Goal: Task Accomplishment & Management: Manage account settings

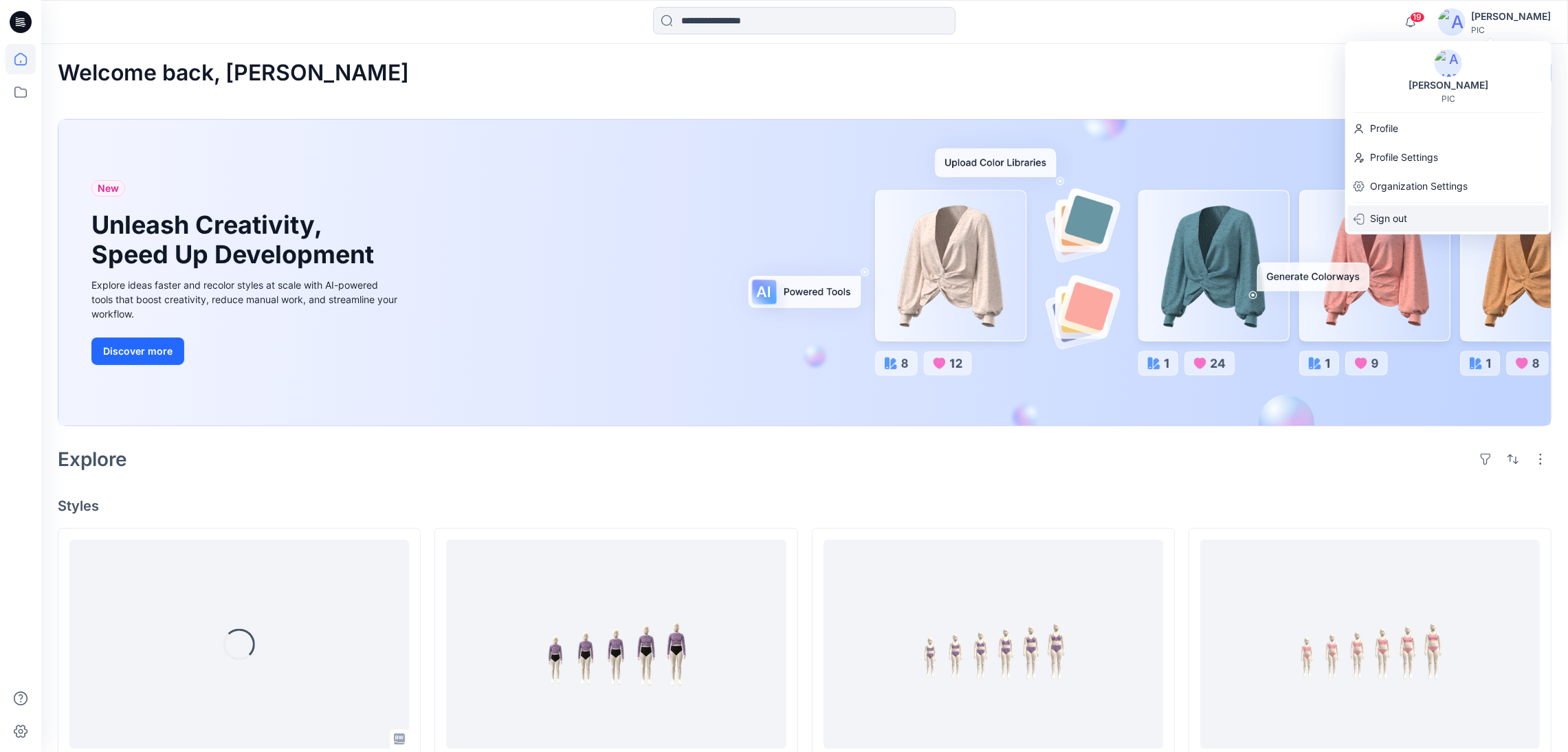
click at [1415, 215] on div "Sign out" at bounding box center [1448, 218] width 201 height 26
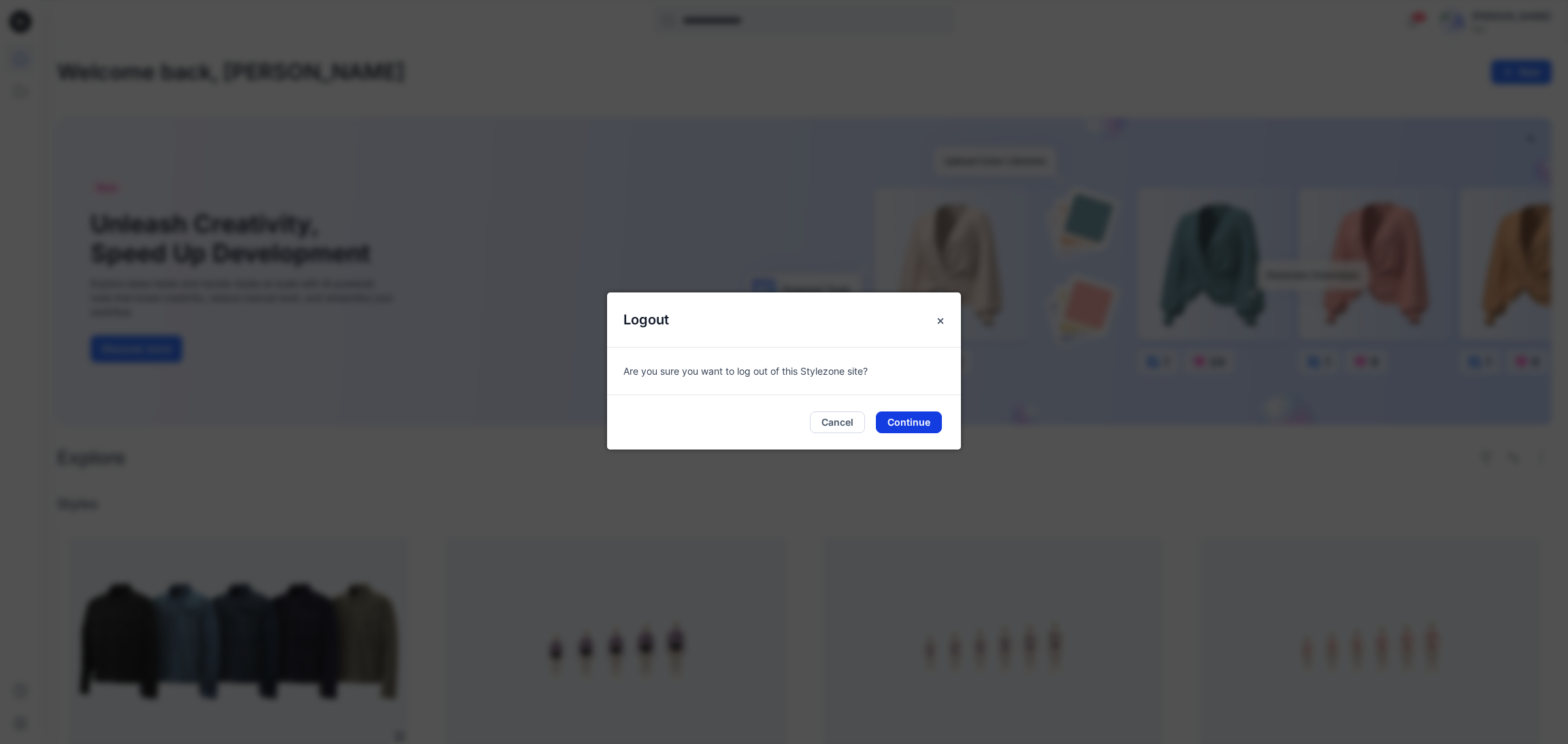
click at [911, 416] on button "Continue" at bounding box center [909, 422] width 66 height 22
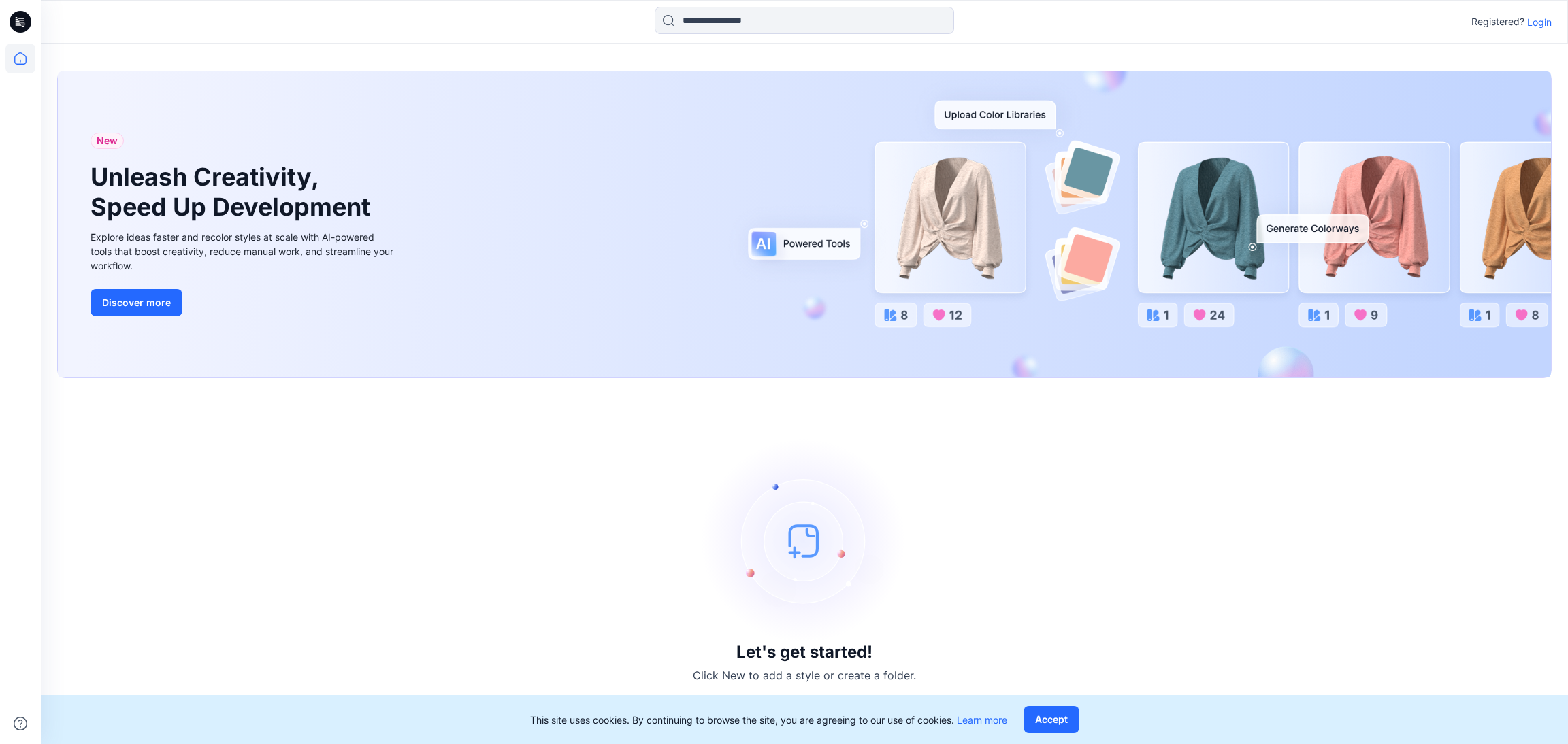
click at [1542, 20] on p "Login" at bounding box center [1539, 22] width 24 height 14
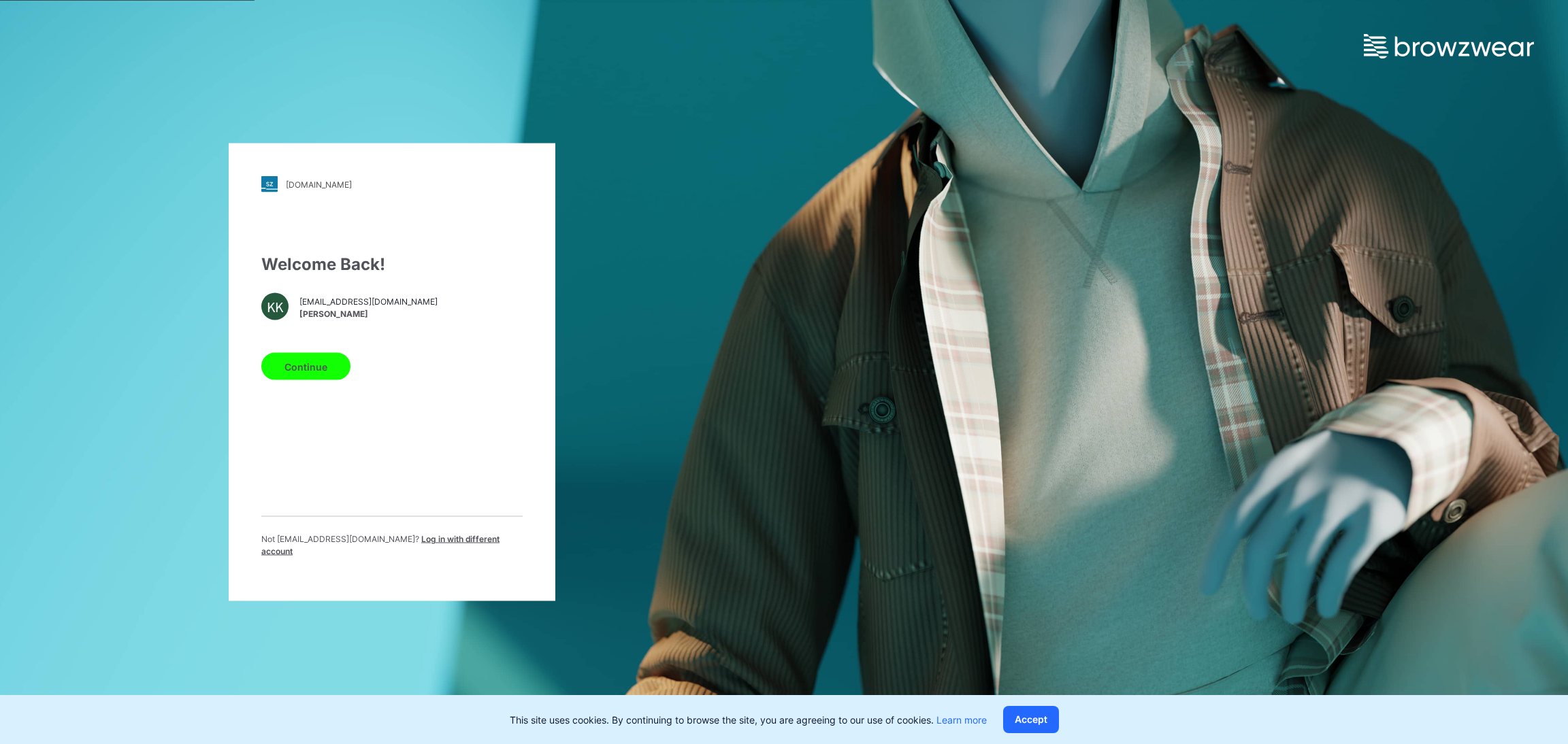
click at [406, 543] on span "Log in with different account" at bounding box center [380, 545] width 238 height 23
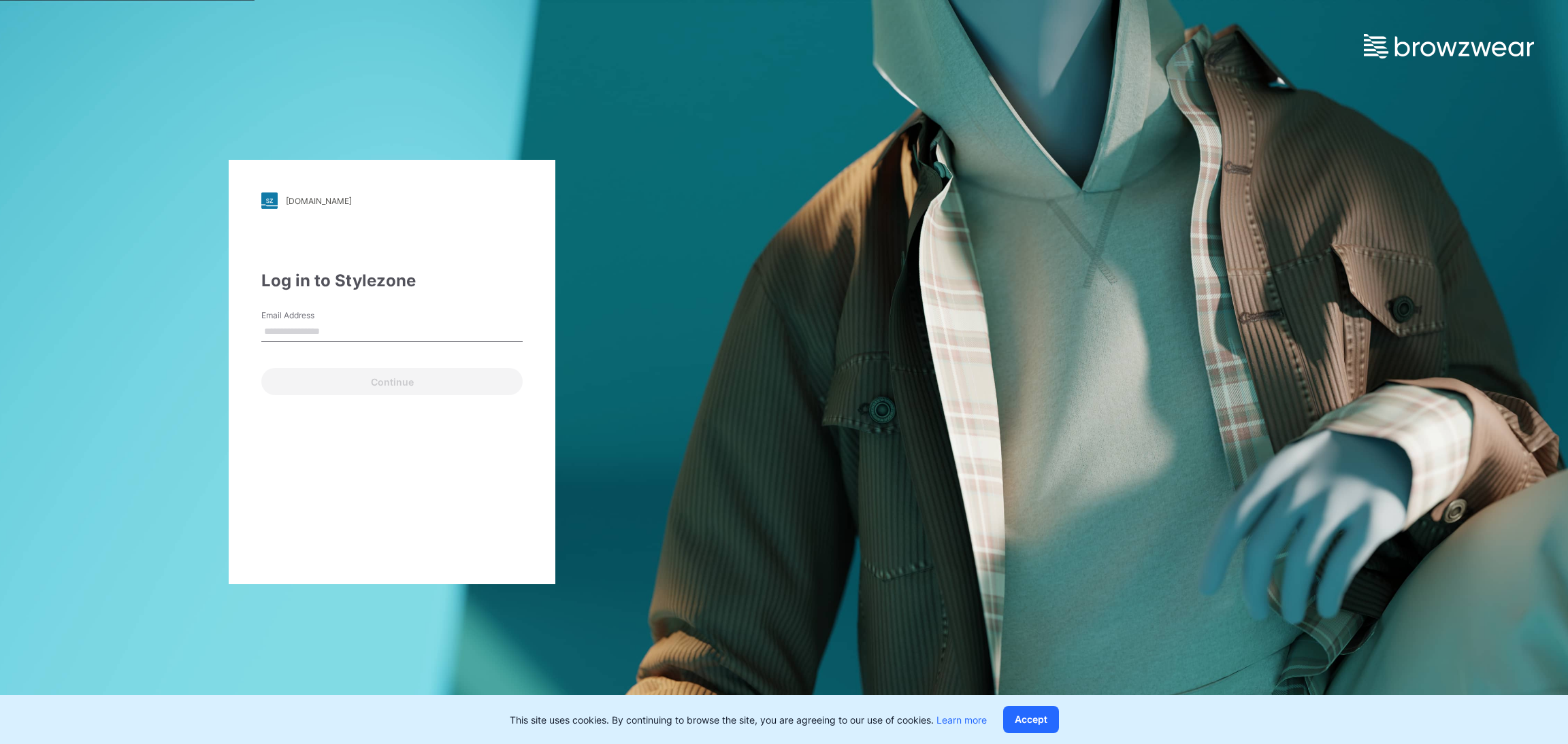
type input "**********"
click at [391, 380] on button "Continue" at bounding box center [392, 381] width 261 height 27
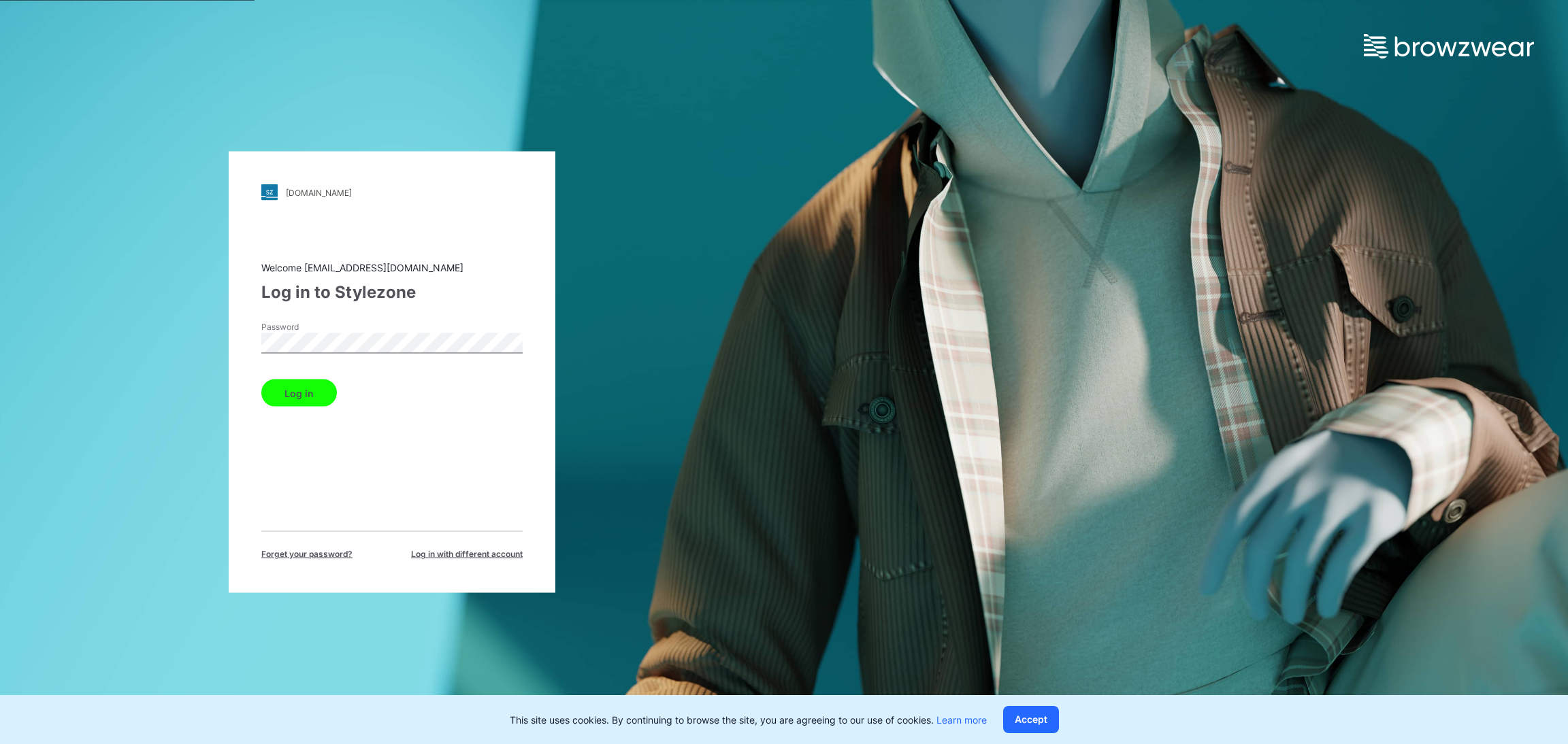
click at [309, 389] on button "Log in" at bounding box center [299, 393] width 76 height 27
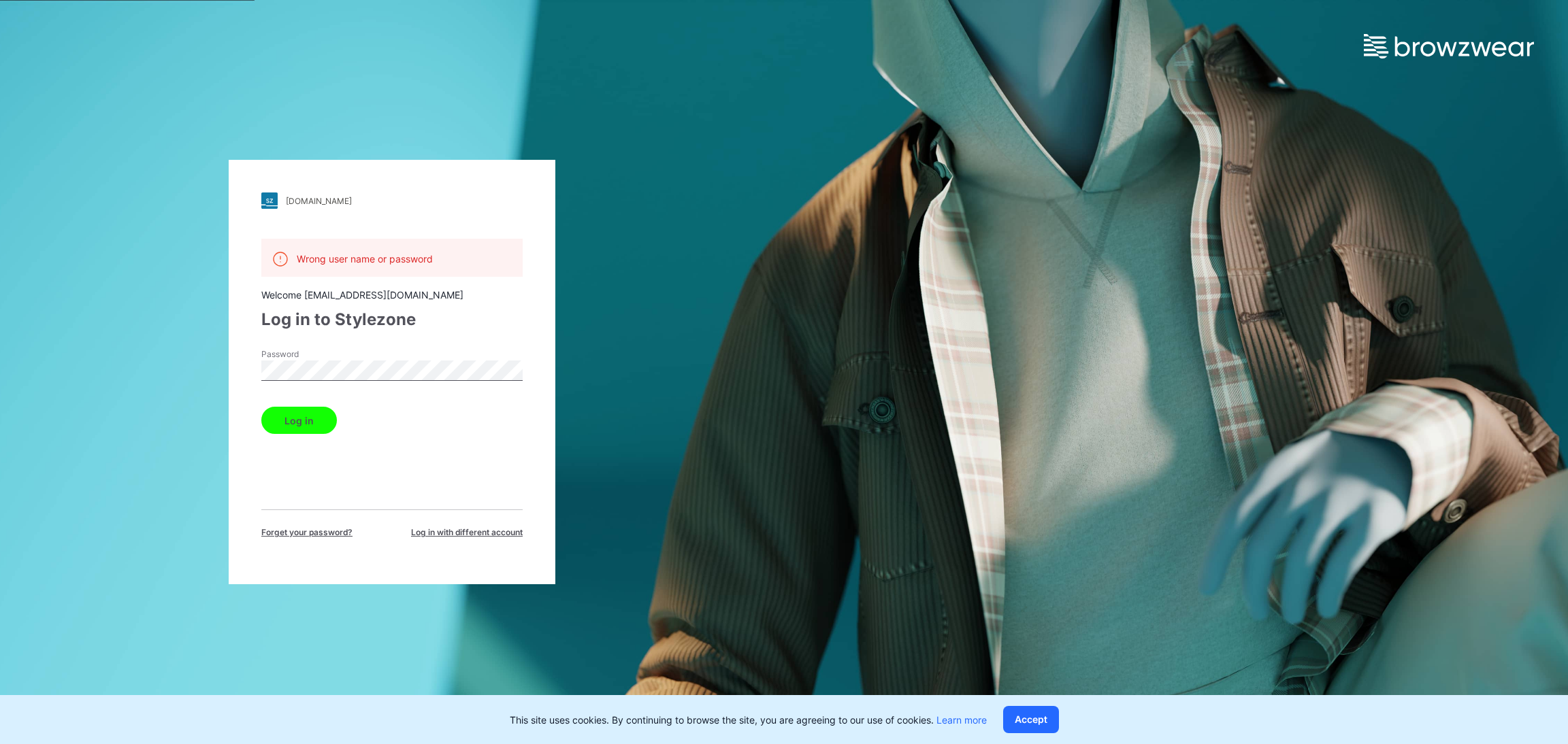
click at [299, 73] on div "pic.stylezone.com Loading... Wrong user name or password Welcome 3d.pdsfe@pdsfa…" at bounding box center [391, 372] width 784 height 744
click at [256, 70] on div "pic.stylezone.com Loading... Wrong user name or password Welcome 3d.pdsfe@pdsfa…" at bounding box center [391, 372] width 784 height 744
